Goal: Information Seeking & Learning: Learn about a topic

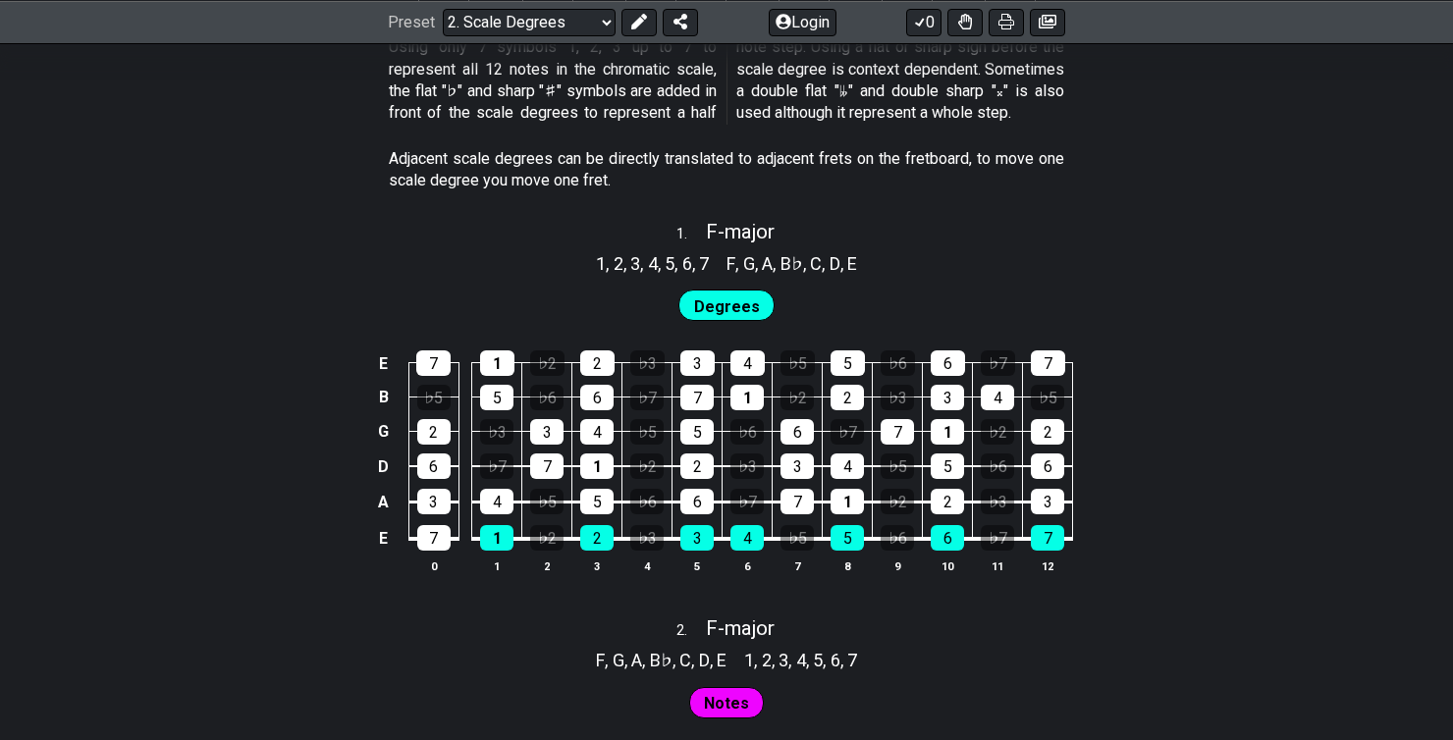
scroll to position [1178, 0]
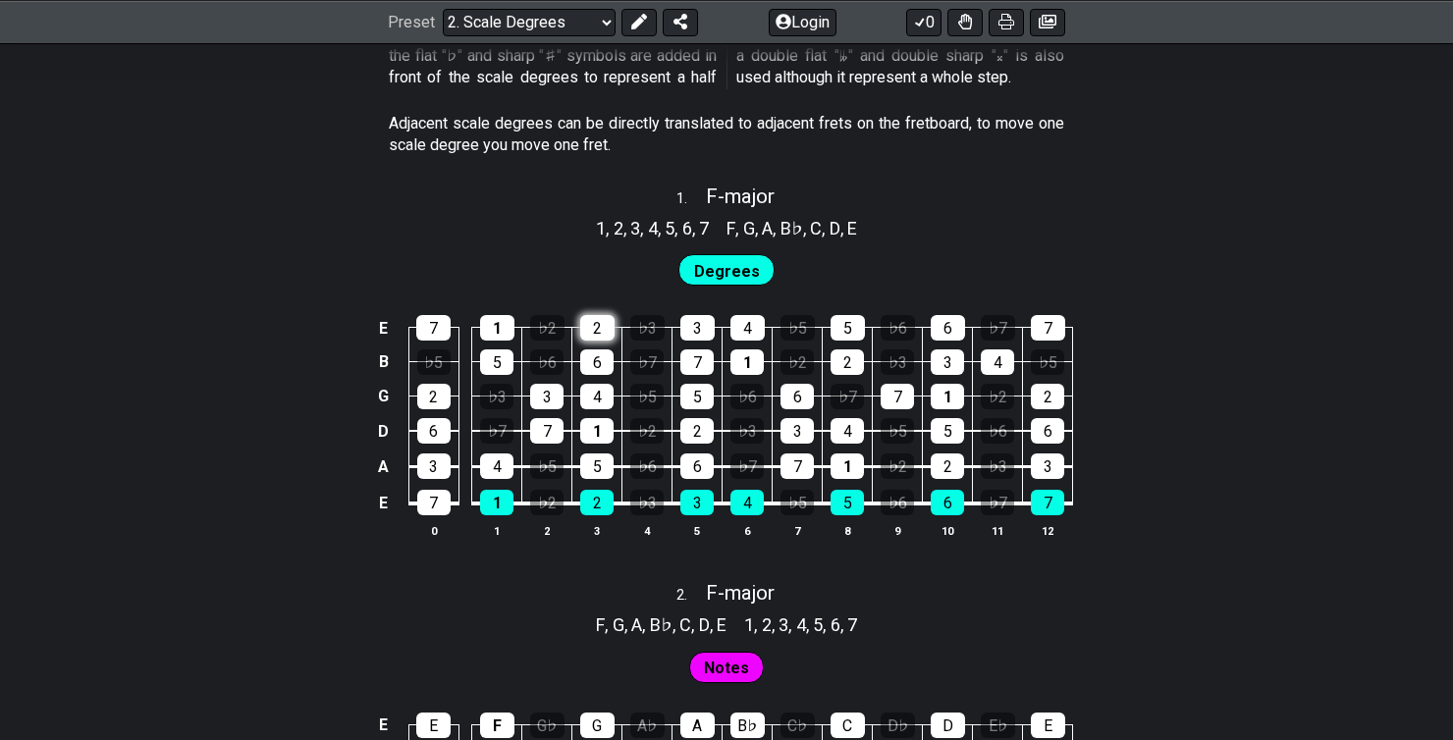
click at [590, 323] on div "2" at bounding box center [597, 328] width 34 height 26
click at [610, 330] on div "2" at bounding box center [597, 328] width 34 height 26
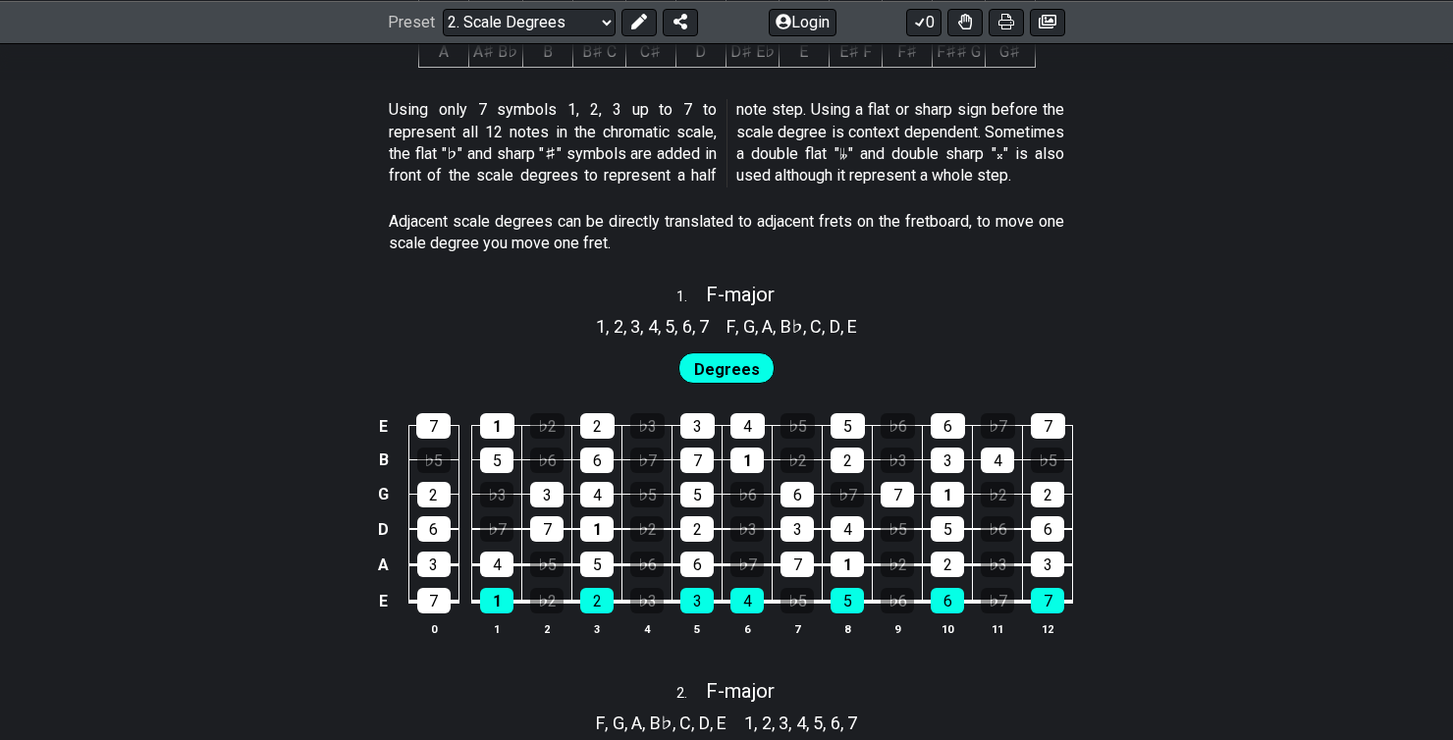
scroll to position [1178, 0]
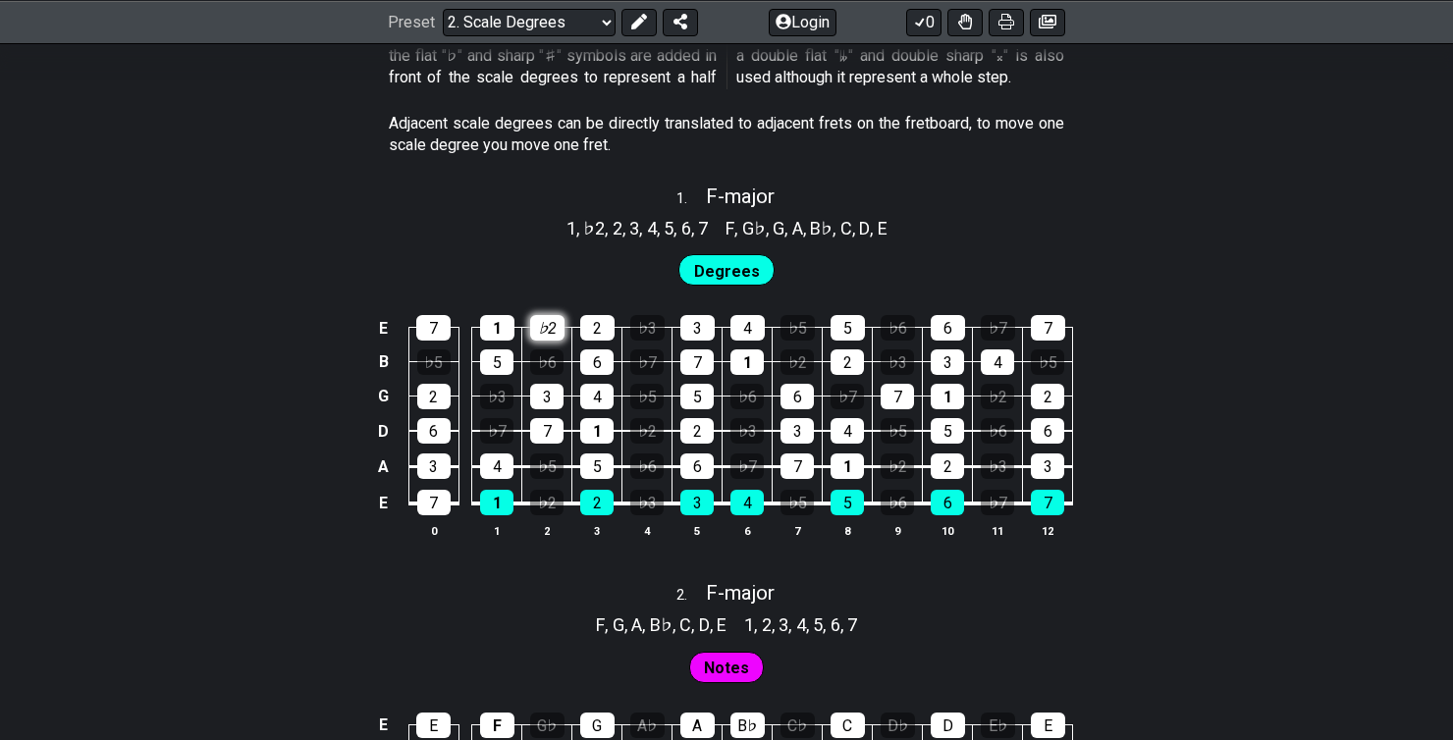
click at [545, 328] on div "♭2" at bounding box center [547, 328] width 34 height 26
click at [545, 326] on div "♭2" at bounding box center [547, 328] width 34 height 26
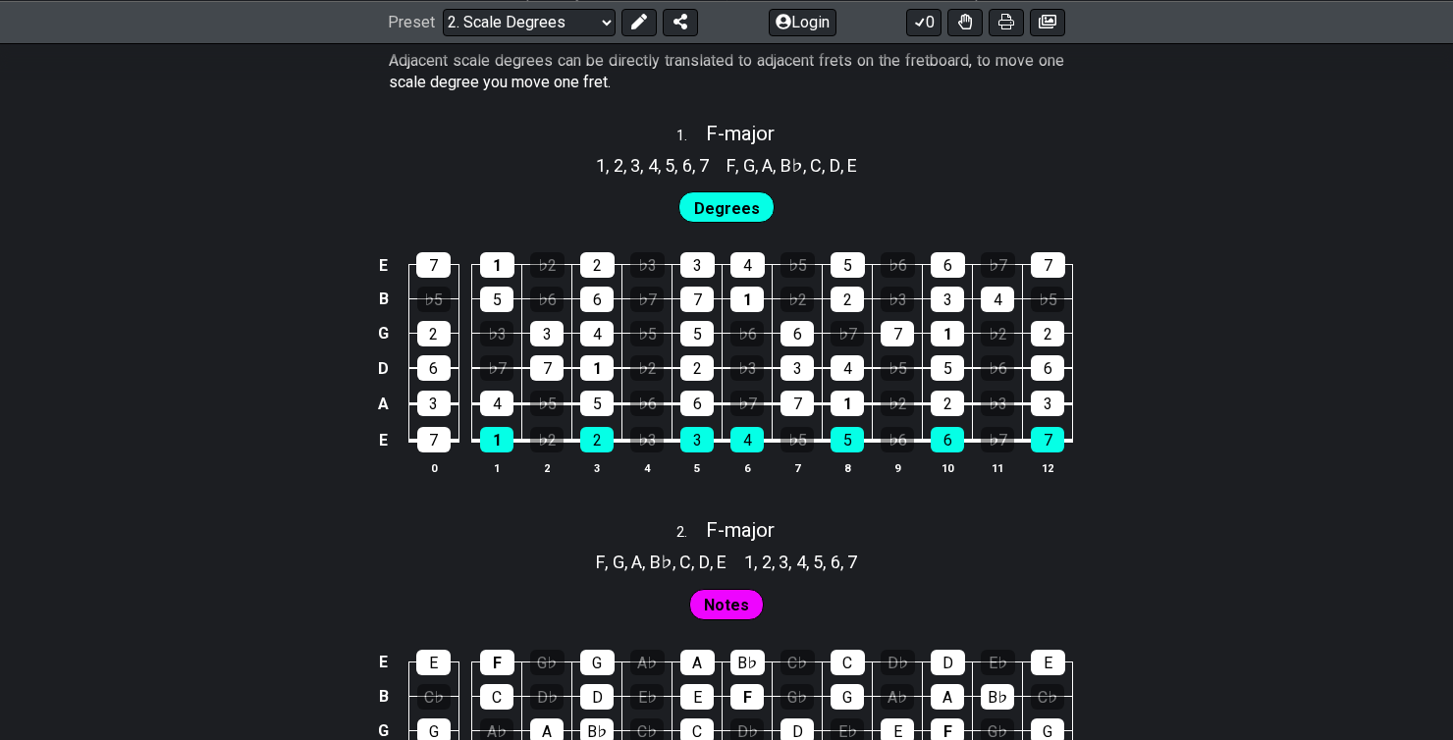
scroll to position [1276, 0]
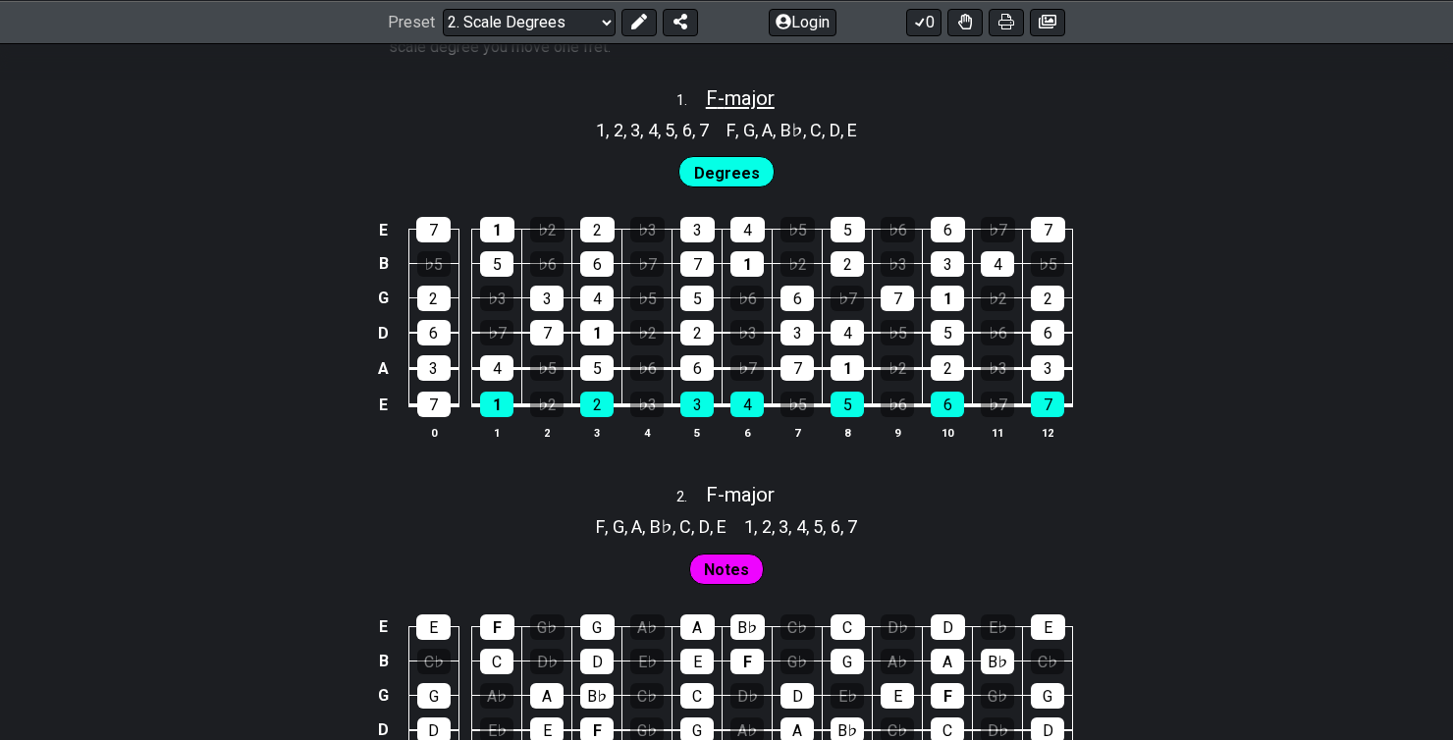
click at [725, 100] on span "F - major" at bounding box center [740, 98] width 69 height 24
select select "F"
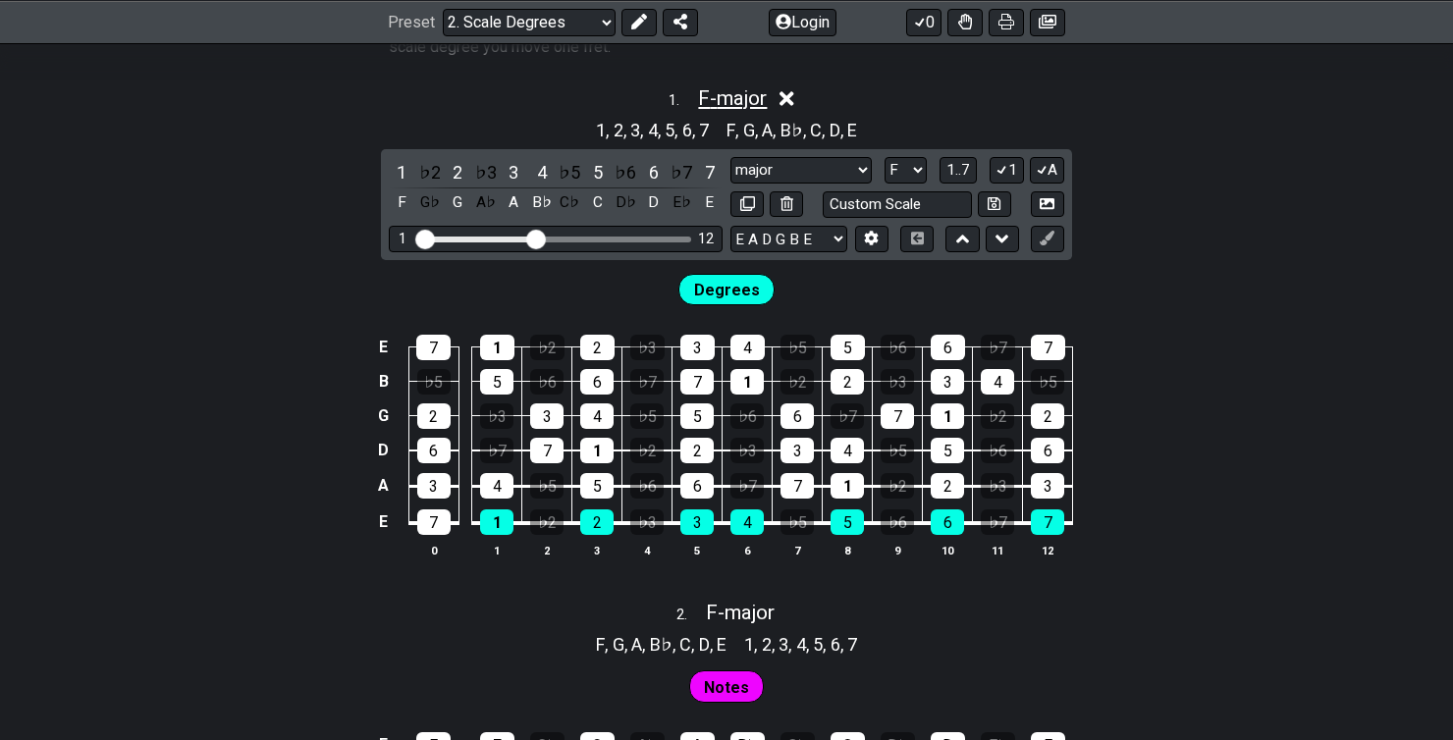
click at [725, 100] on span "F - major" at bounding box center [732, 98] width 69 height 24
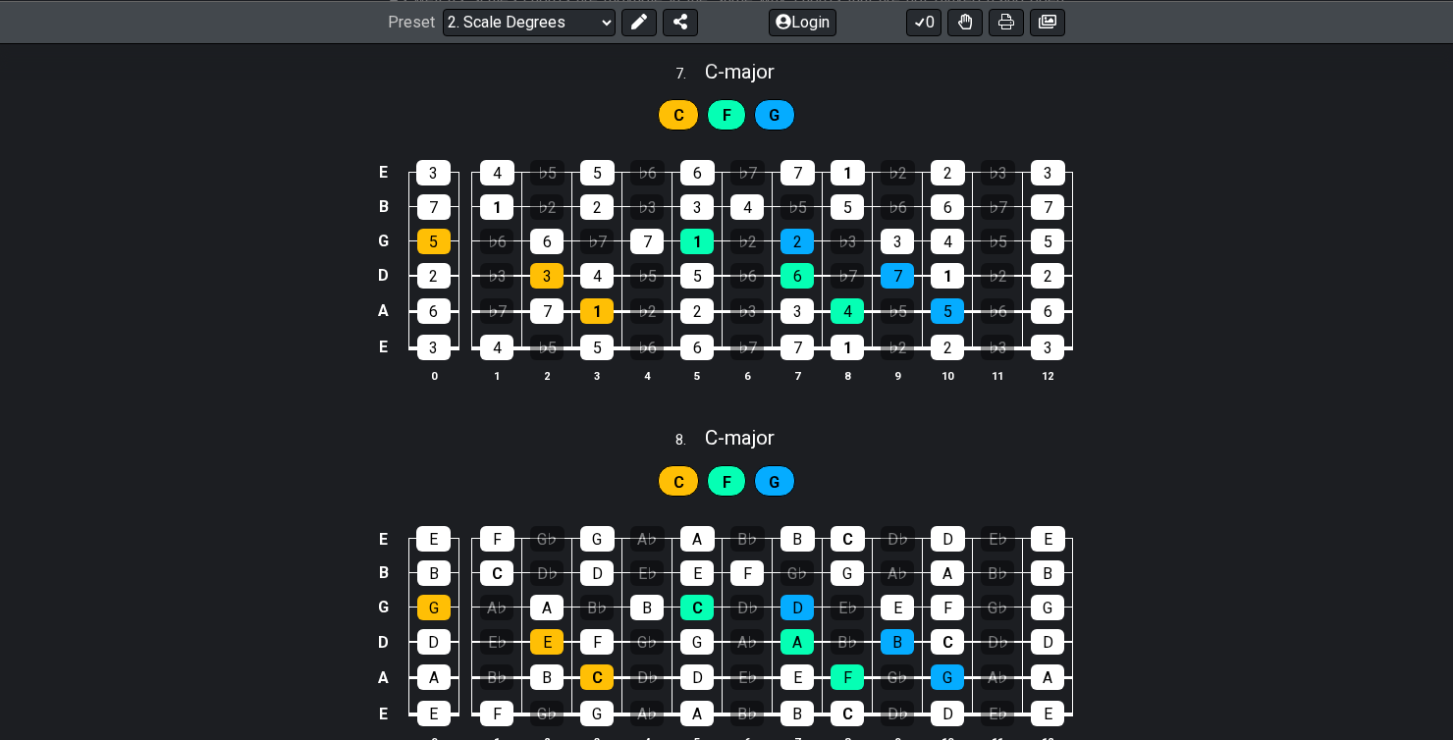
scroll to position [4417, 0]
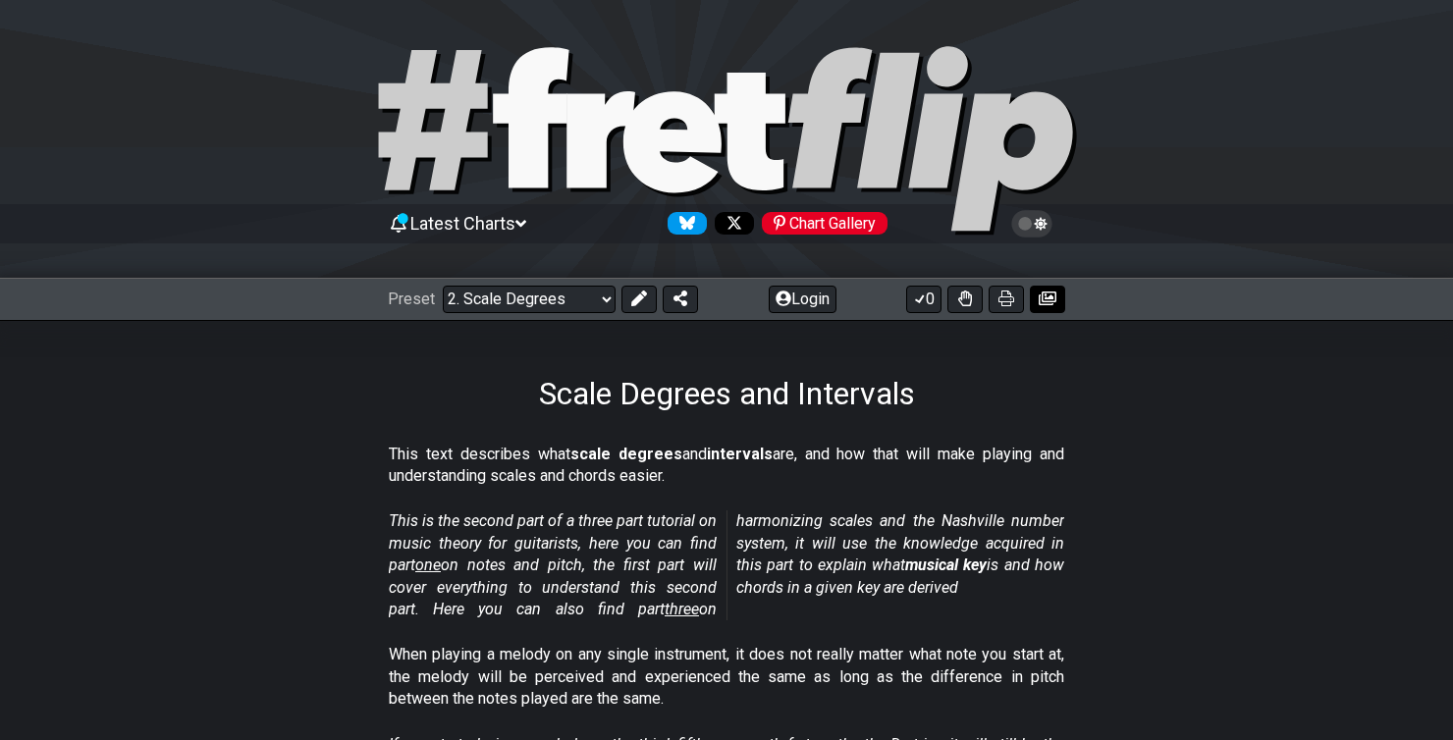
click at [1052, 301] on icon at bounding box center [1047, 299] width 18 height 14
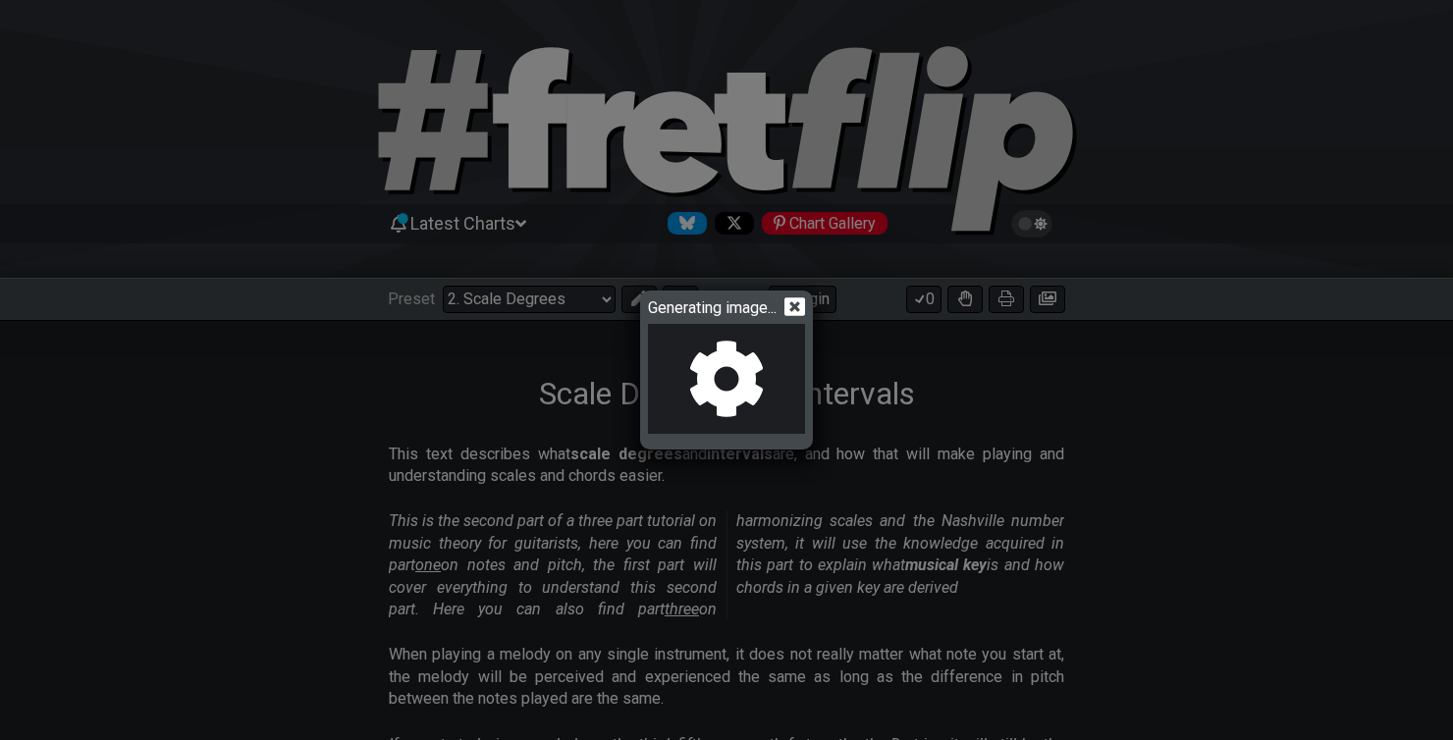
drag, startPoint x: 987, startPoint y: 306, endPoint x: 822, endPoint y: 305, distance: 165.9
click at [971, 306] on div "Generating image..." at bounding box center [726, 370] width 1453 height 740
click at [801, 305] on icon at bounding box center [794, 306] width 21 height 21
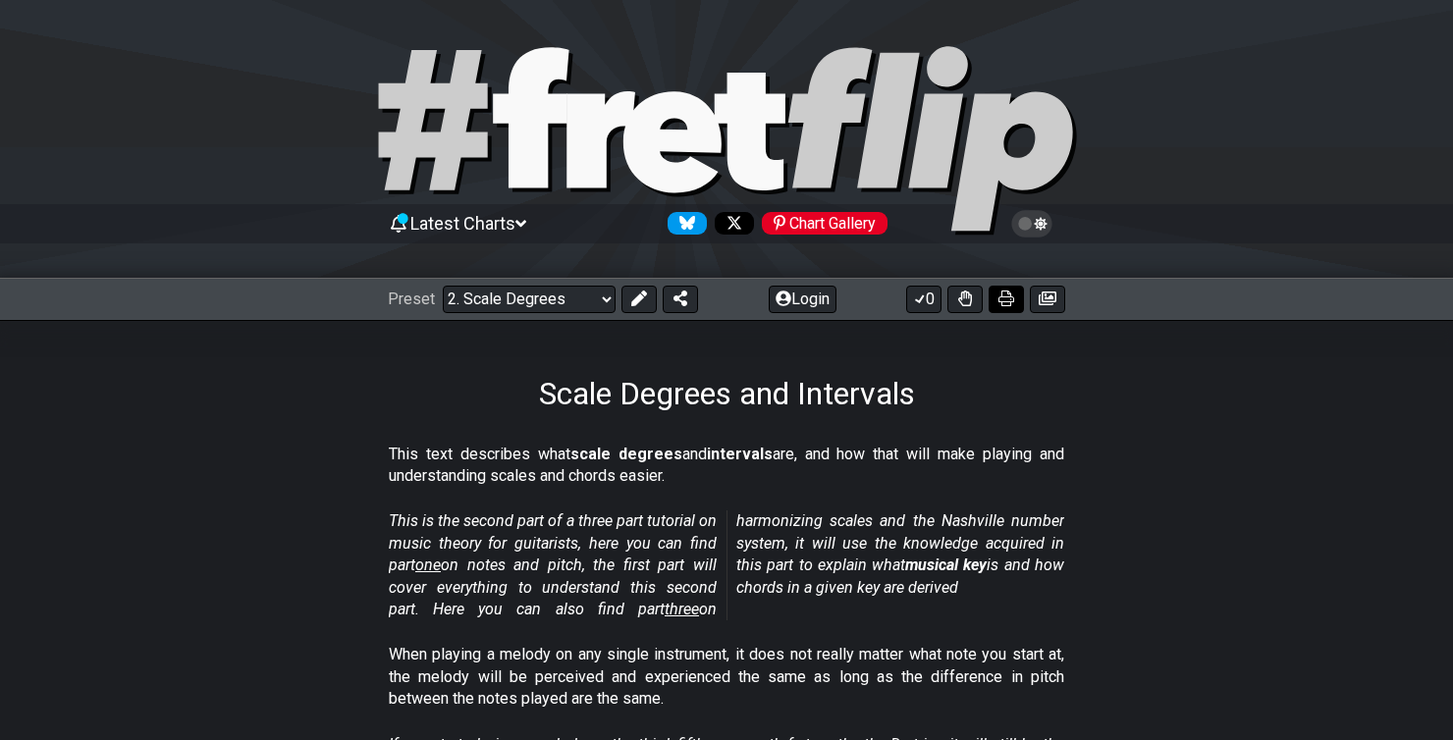
click at [999, 297] on icon at bounding box center [1006, 299] width 16 height 16
